Goal: Task Accomplishment & Management: Manage account settings

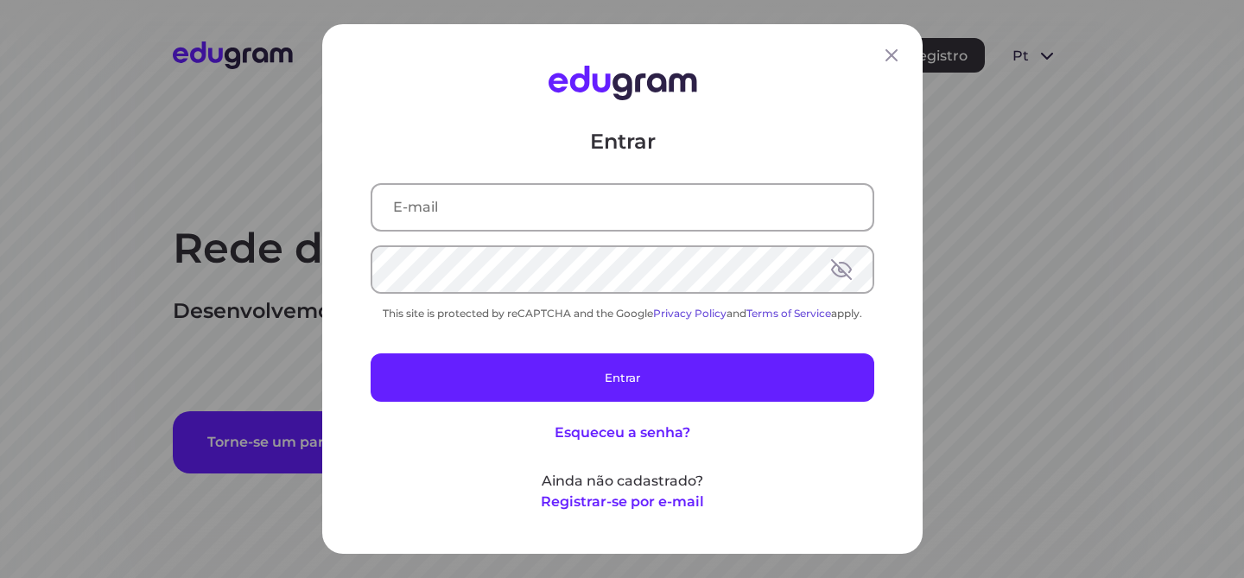
type input "isabella.moretti@outlook.com"
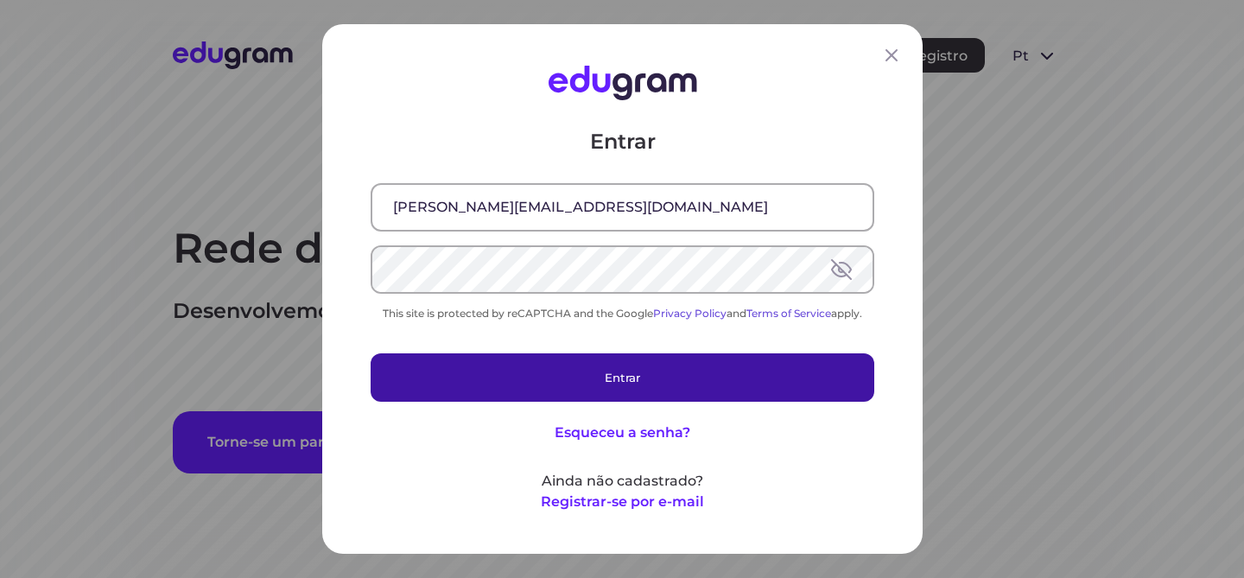
click at [595, 378] on button "Entrar" at bounding box center [623, 377] width 504 height 48
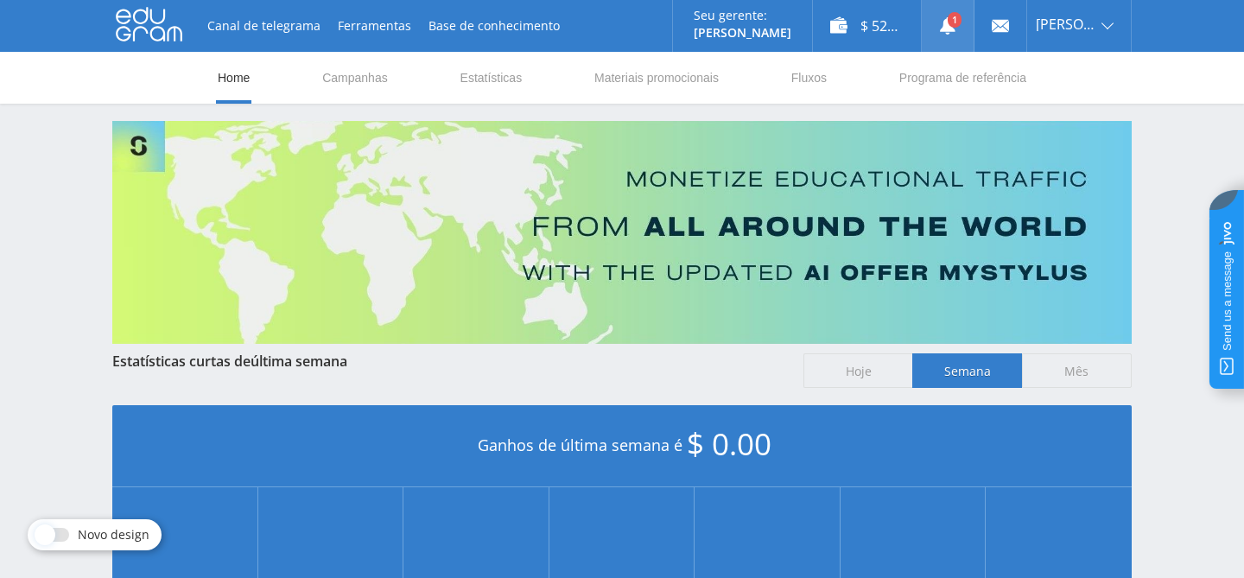
click at [962, 30] on link at bounding box center [948, 26] width 52 height 52
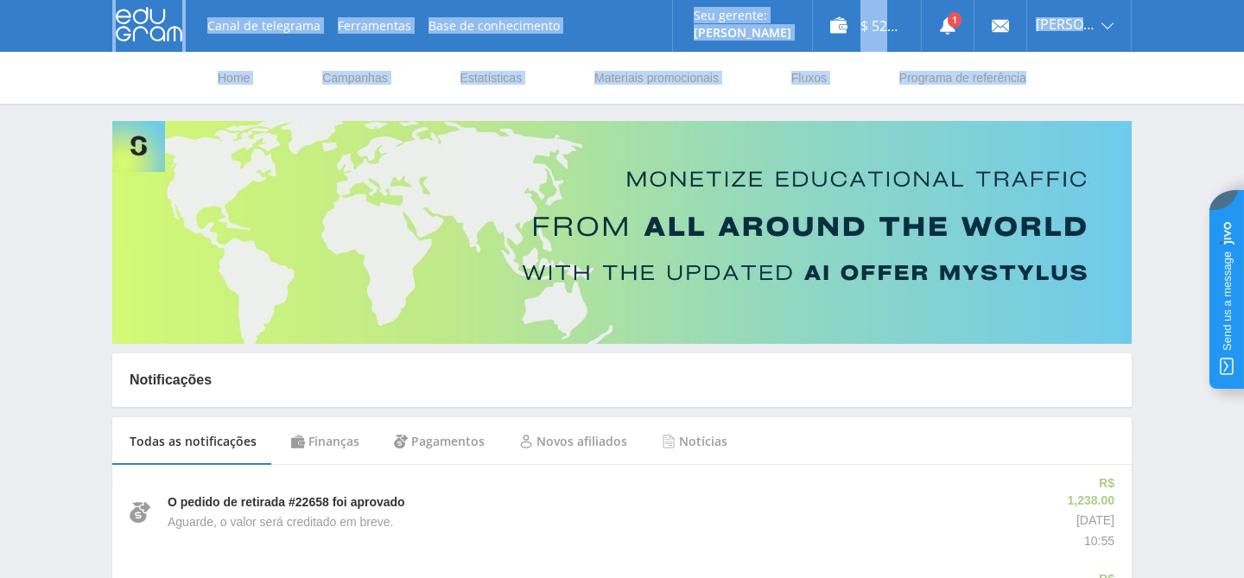
drag, startPoint x: 866, startPoint y: 87, endPoint x: 728, endPoint y: -15, distance: 171.8
click at [728, 0] on html at bounding box center [622, 289] width 1244 height 578
